Goal: Task Accomplishment & Management: Manage account settings

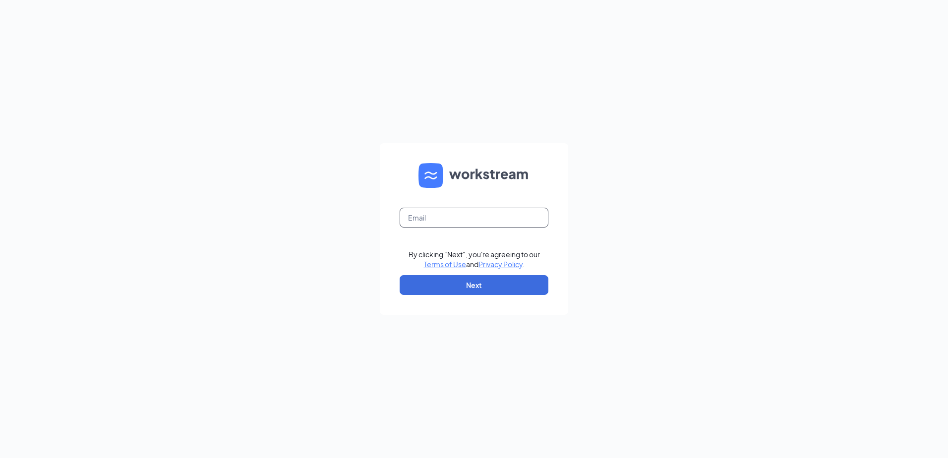
click at [462, 215] on input "text" at bounding box center [473, 218] width 149 height 20
type input "[EMAIL_ADDRESS][DOMAIN_NAME]"
click at [466, 288] on button "Next" at bounding box center [473, 285] width 149 height 20
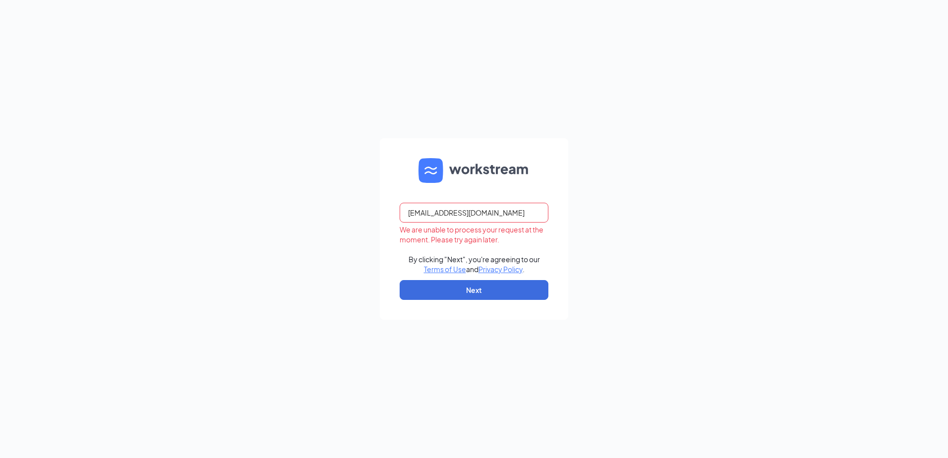
click at [502, 215] on input "[EMAIL_ADDRESS][DOMAIN_NAME]" at bounding box center [473, 213] width 149 height 20
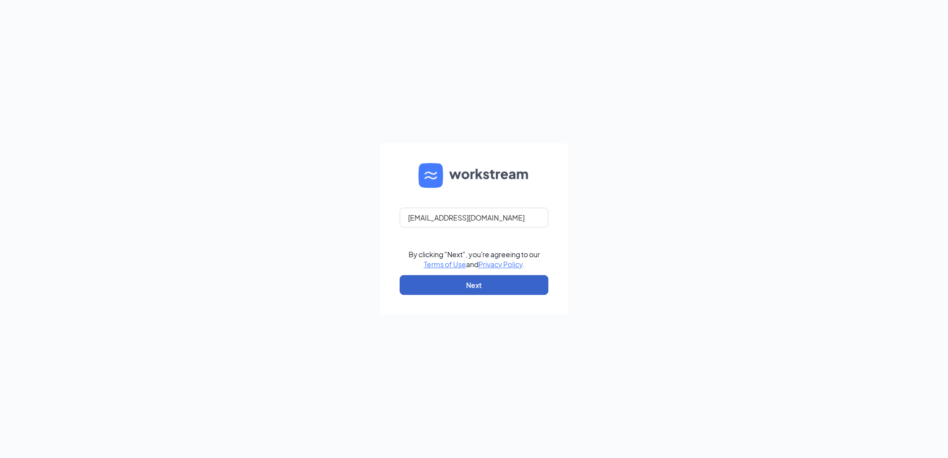
click at [483, 294] on button "Next" at bounding box center [473, 285] width 149 height 20
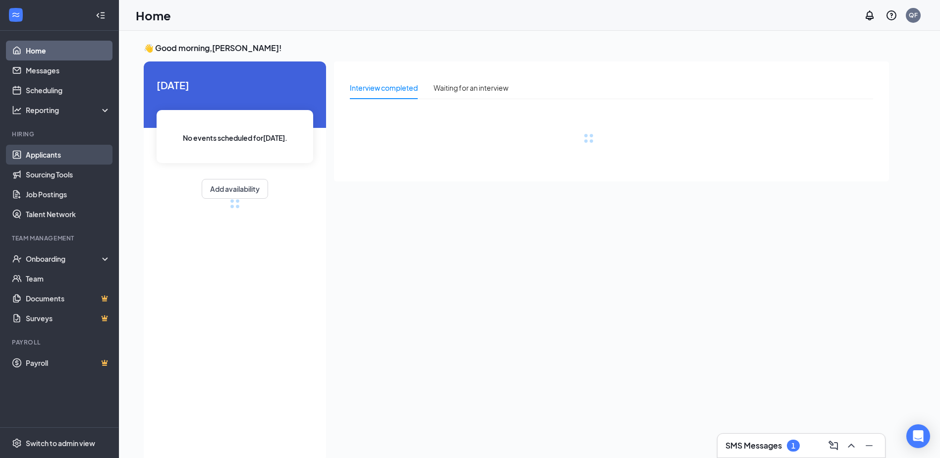
click at [40, 157] on link "Applicants" at bounding box center [68, 155] width 85 height 20
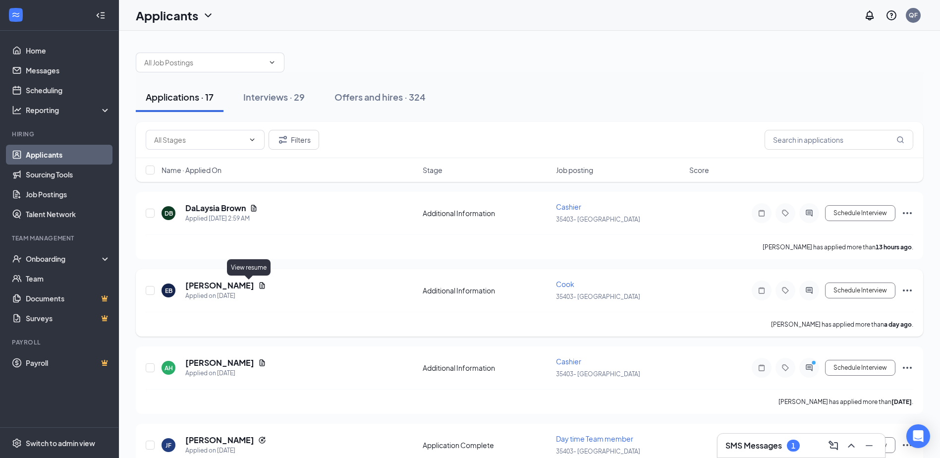
click at [258, 285] on icon "Document" at bounding box center [262, 286] width 8 height 8
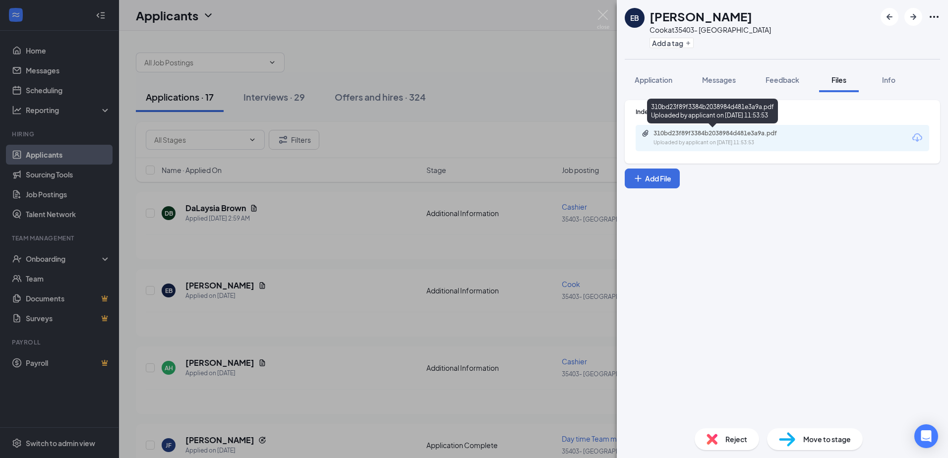
click at [736, 138] on div "310bd23f89f3384b2038984d481e3a9a.pdf Uploaded by applicant on Sep 15, 2025 at 1…" at bounding box center [721, 137] width 161 height 17
click at [524, 340] on div "EB EDDIE BOVAIN Cook at 35403- Dorchester Add a tag Application Messages Feedba…" at bounding box center [474, 229] width 948 height 458
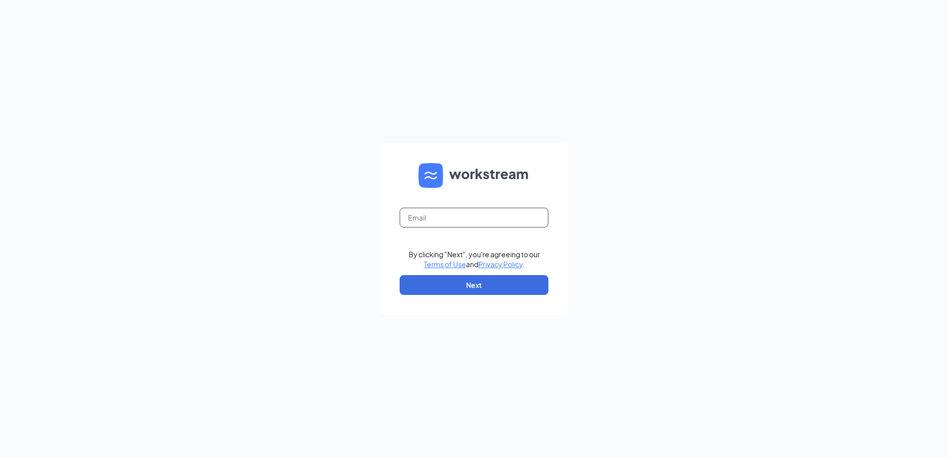
click at [451, 223] on input "text" at bounding box center [473, 218] width 149 height 20
type input "qfeurtado@becgrp.com"
click at [460, 288] on button "Next" at bounding box center [473, 285] width 149 height 20
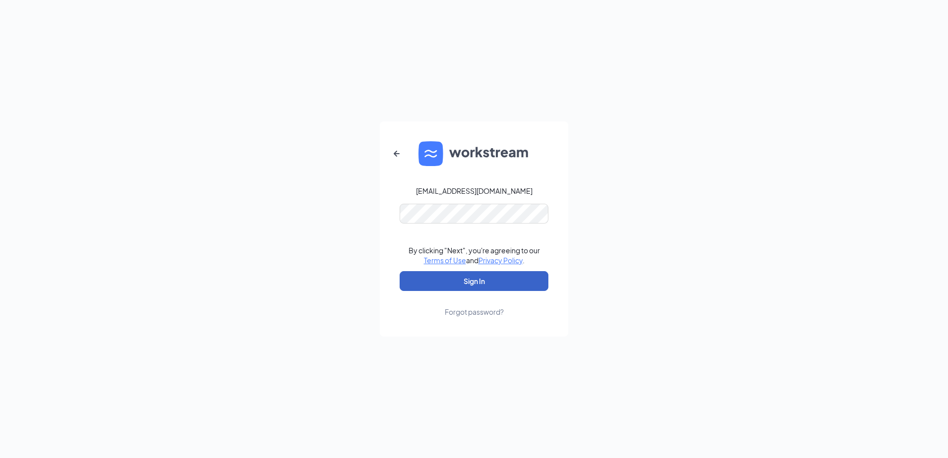
click at [467, 282] on button "Sign In" at bounding box center [473, 281] width 149 height 20
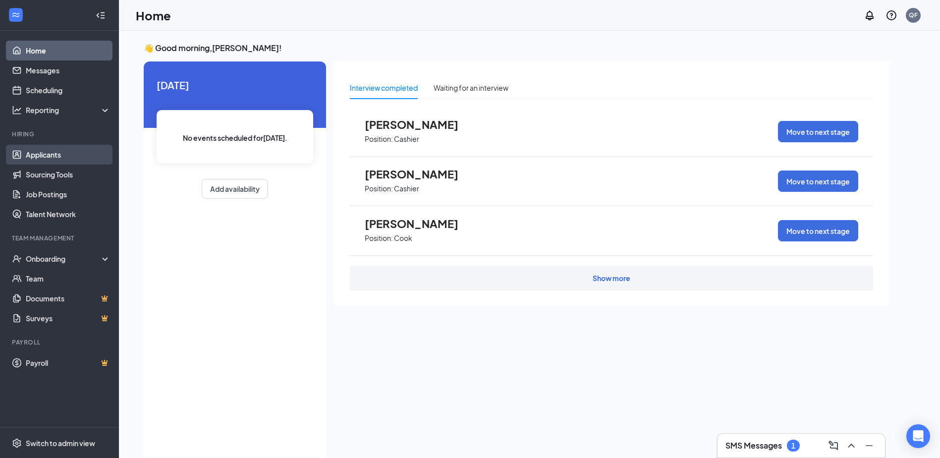
click at [47, 158] on link "Applicants" at bounding box center [68, 155] width 85 height 20
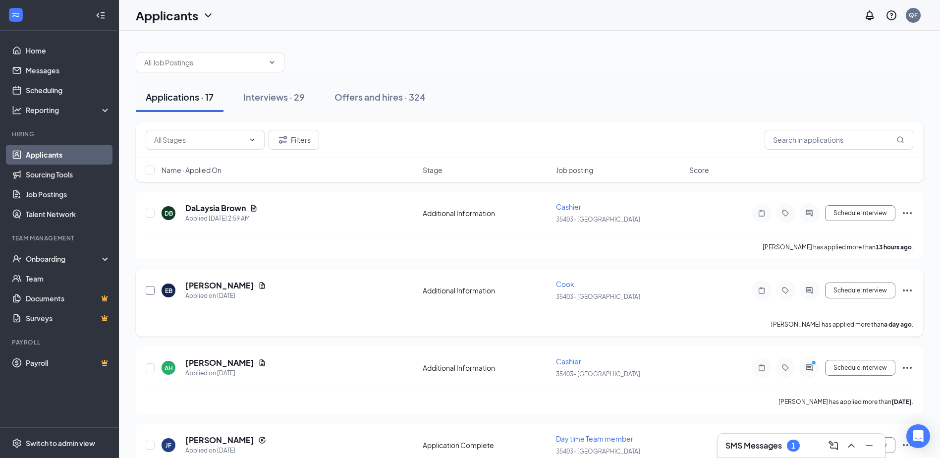
click at [151, 287] on input "checkbox" at bounding box center [150, 290] width 9 height 9
checkbox input "true"
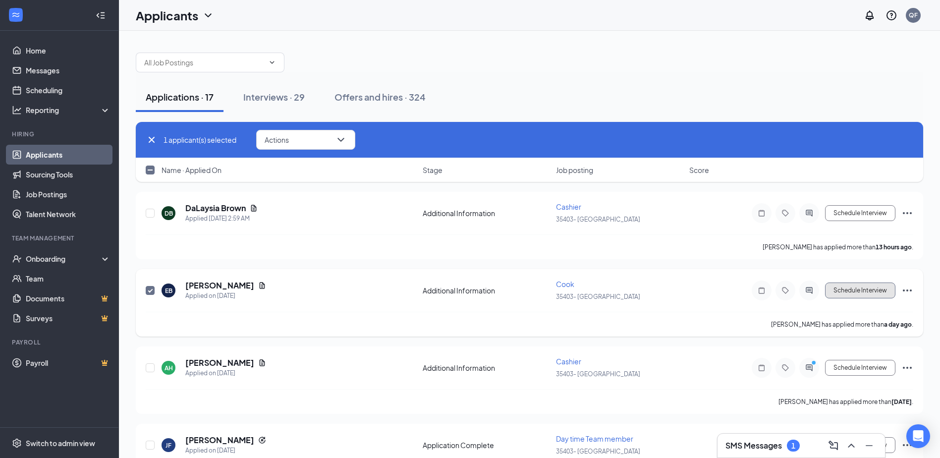
click at [845, 295] on button "Schedule Interview" at bounding box center [860, 290] width 70 height 16
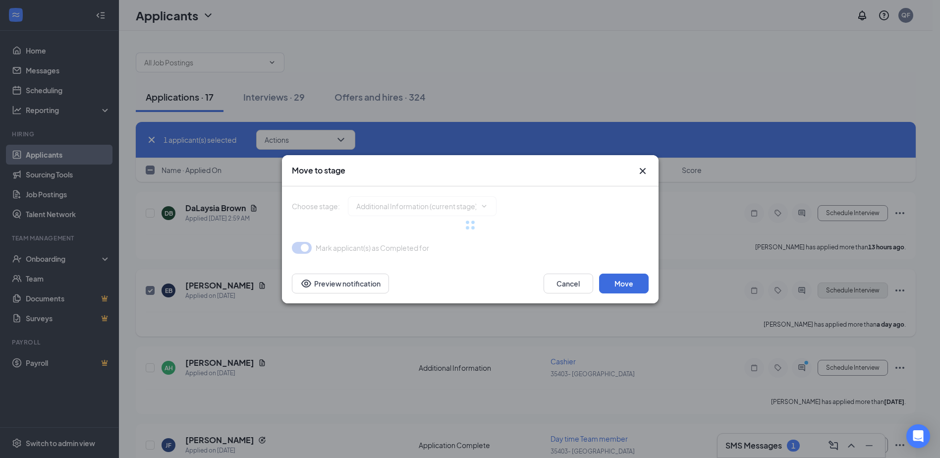
type input "Onsite Interview (next stage)"
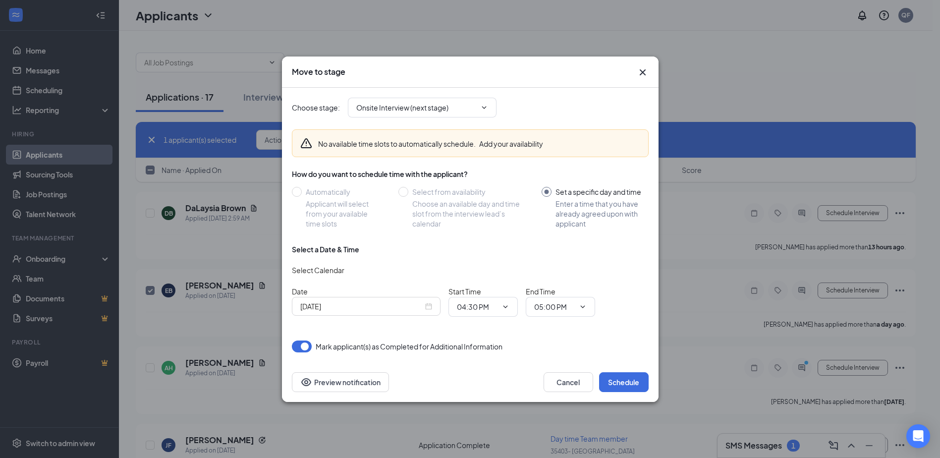
click at [428, 308] on div "Sep 16, 2025" at bounding box center [366, 306] width 132 height 11
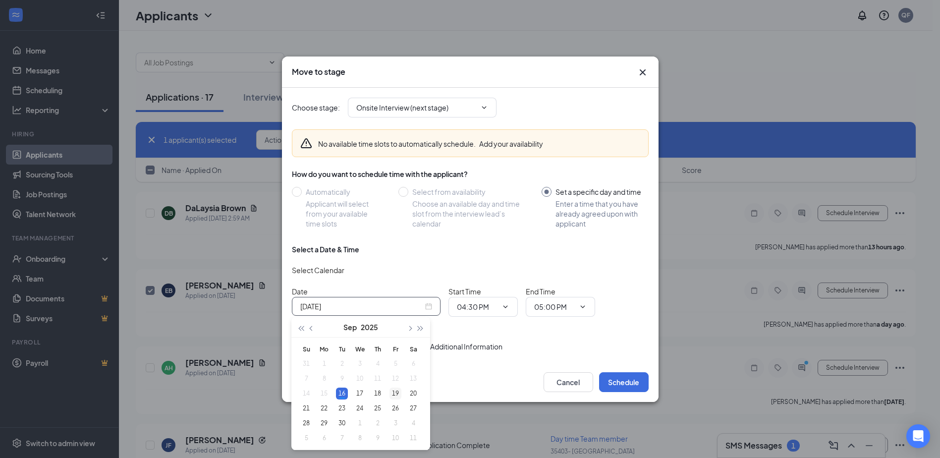
type input "Sep 19, 2025"
click at [394, 394] on div "19" at bounding box center [396, 394] width 12 height 12
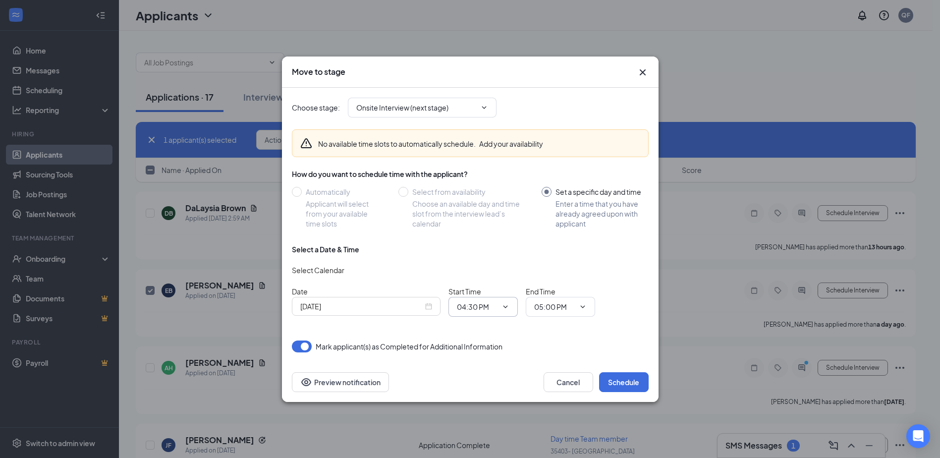
click at [508, 306] on icon "ChevronDown" at bounding box center [506, 307] width 8 height 8
click at [503, 307] on icon "ChevronDown" at bounding box center [506, 307] width 8 height 8
click at [470, 307] on input "04:30 PM" at bounding box center [477, 306] width 41 height 11
click at [485, 280] on div "10:00 AM" at bounding box center [479, 281] width 29 height 11
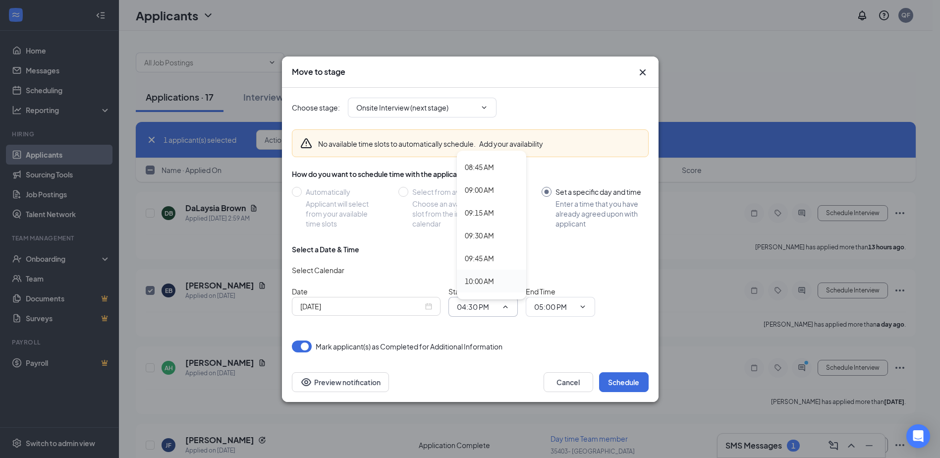
type input "10:00 AM"
click at [580, 307] on icon "ChevronDown" at bounding box center [583, 307] width 8 height 8
click at [576, 305] on span "05:00 PM" at bounding box center [560, 307] width 69 height 20
click at [583, 305] on icon "ChevronDown" at bounding box center [583, 307] width 8 height 8
click at [542, 306] on input "05:00 PM" at bounding box center [554, 306] width 41 height 11
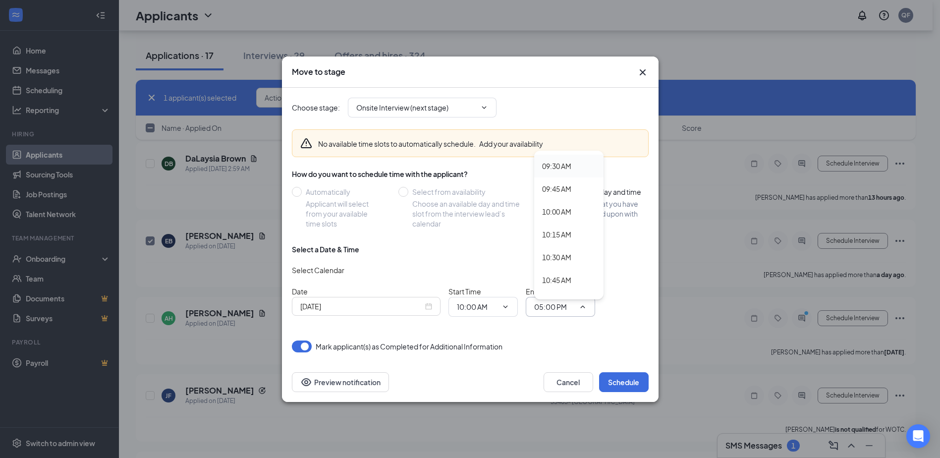
scroll to position [892, 0]
click at [564, 206] on div "10:15 AM" at bounding box center [556, 204] width 29 height 11
type input "10:15 AM"
click at [578, 386] on button "Cancel" at bounding box center [569, 382] width 50 height 20
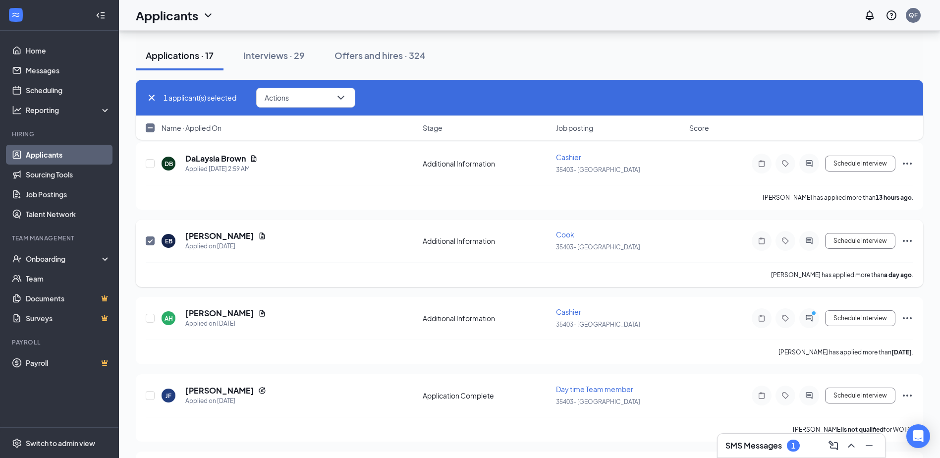
click at [910, 239] on icon "Ellipses" at bounding box center [908, 241] width 12 height 12
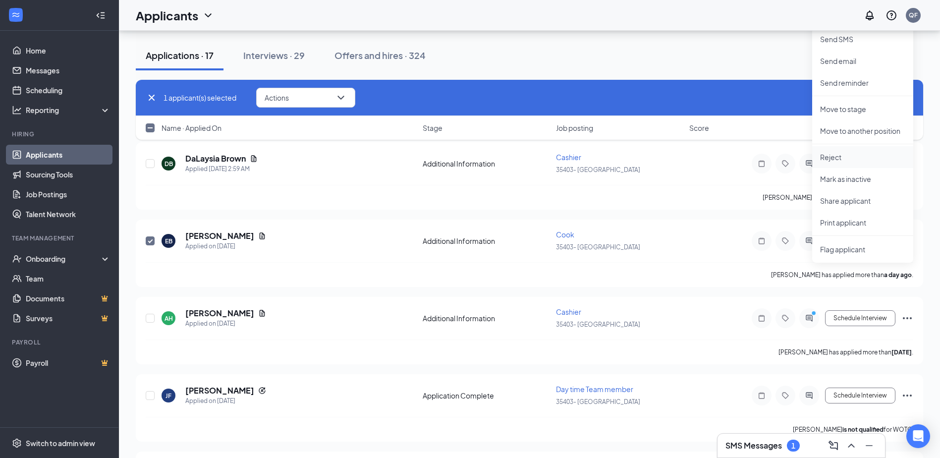
click at [829, 157] on p "Reject" at bounding box center [862, 157] width 85 height 10
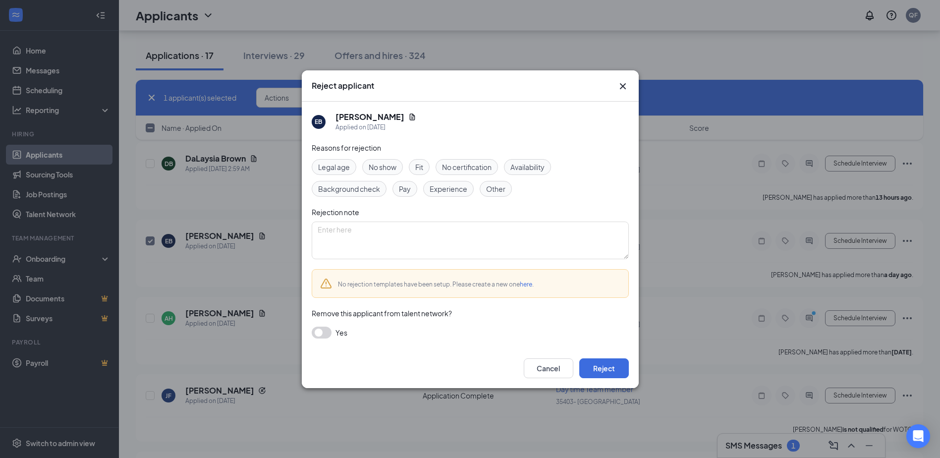
click at [532, 164] on span "Availability" at bounding box center [527, 167] width 34 height 11
click at [351, 238] on textarea at bounding box center [470, 241] width 317 height 38
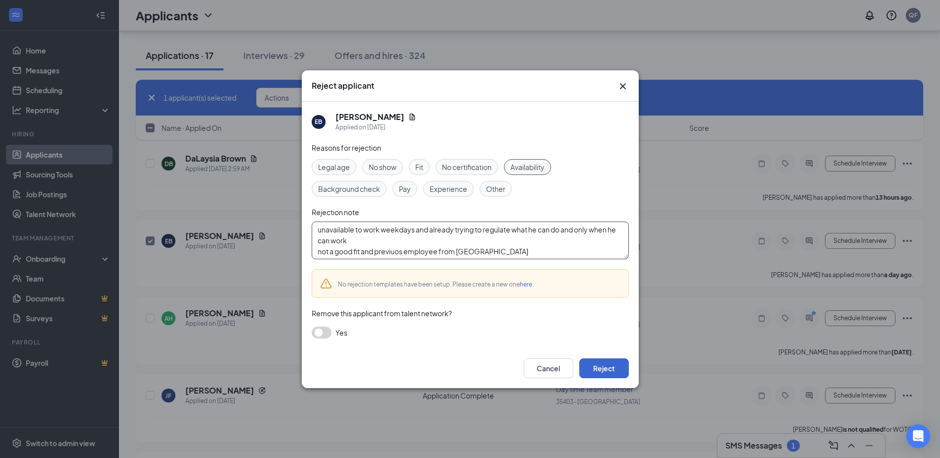
type textarea "unavailable to work weekdays and already trying to regulate what he can do and …"
click at [608, 366] on button "Reject" at bounding box center [604, 368] width 50 height 20
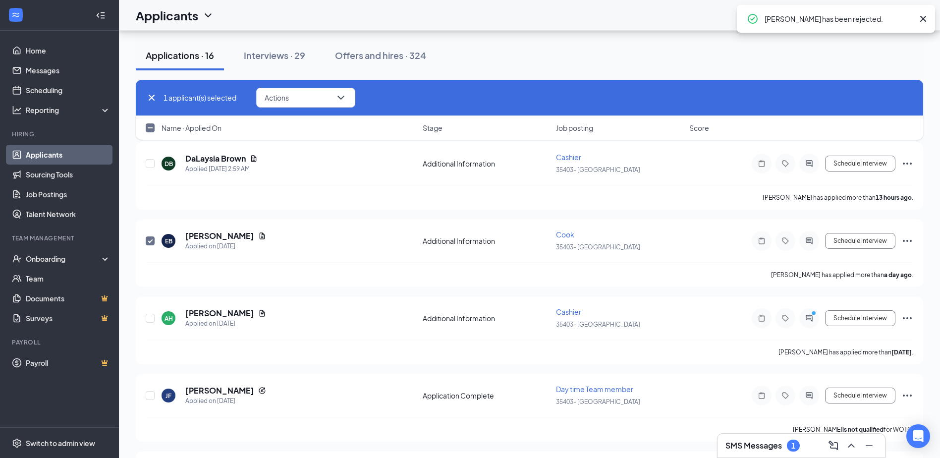
checkbox input "false"
